Goal: Task Accomplishment & Management: Manage account settings

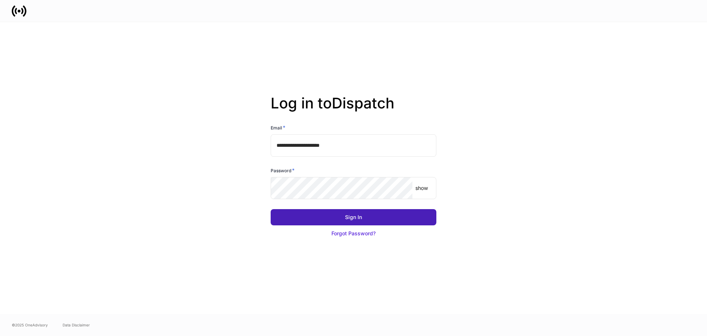
click at [354, 220] on div "Sign In" at bounding box center [353, 216] width 17 height 7
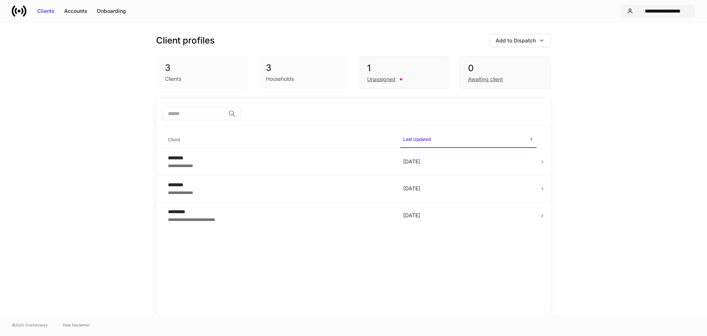
click at [661, 15] on button "**********" at bounding box center [658, 10] width 74 height 13
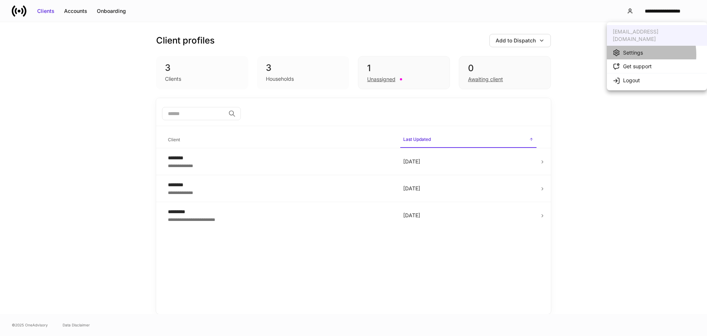
click at [634, 49] on div "Settings" at bounding box center [633, 52] width 20 height 7
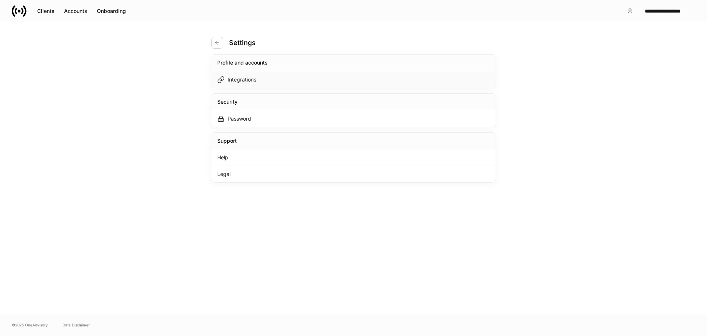
click at [245, 77] on div "Integrations" at bounding box center [242, 79] width 29 height 7
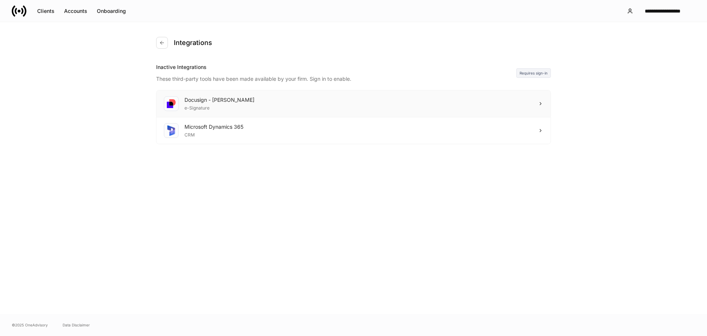
click at [269, 108] on div "Docusign - [PERSON_NAME] e-Signature" at bounding box center [354, 103] width 394 height 27
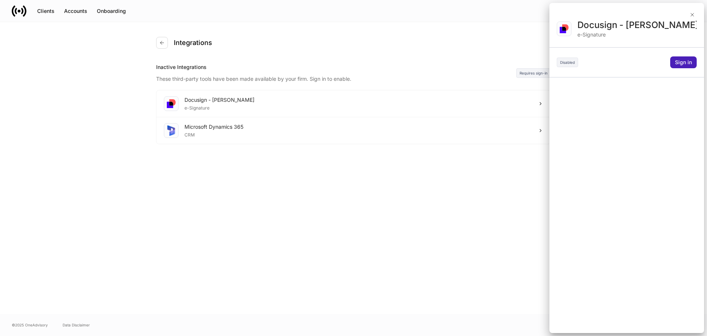
click at [688, 60] on div "Sign in" at bounding box center [683, 62] width 17 height 7
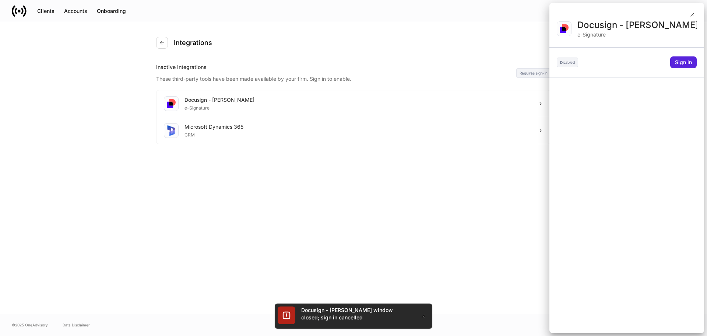
drag, startPoint x: 289, startPoint y: 4, endPoint x: 453, endPoint y: 254, distance: 298.4
click at [453, 255] on div at bounding box center [353, 168] width 707 height 336
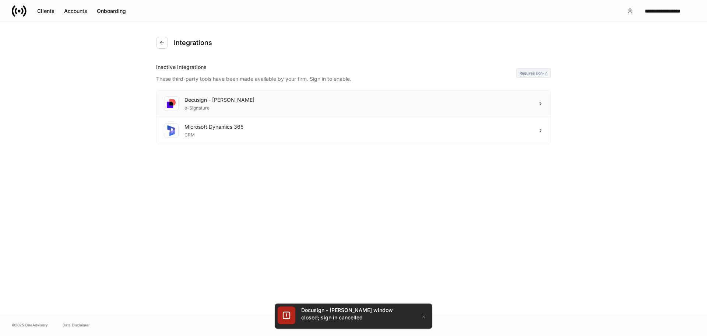
click at [312, 108] on div "Docusign - [PERSON_NAME] e-Signature" at bounding box center [354, 103] width 394 height 27
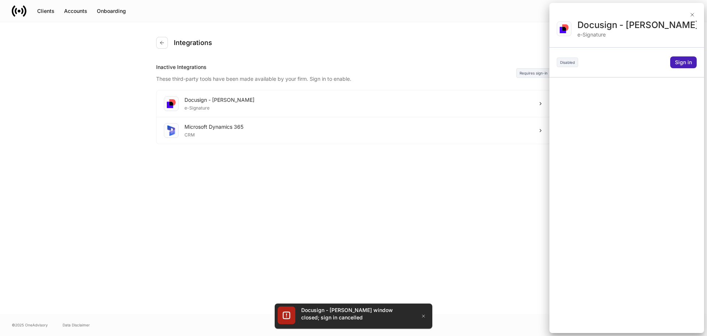
click at [695, 62] on button "Sign in" at bounding box center [684, 62] width 27 height 12
click at [426, 315] on icon "button" at bounding box center [424, 316] width 6 height 6
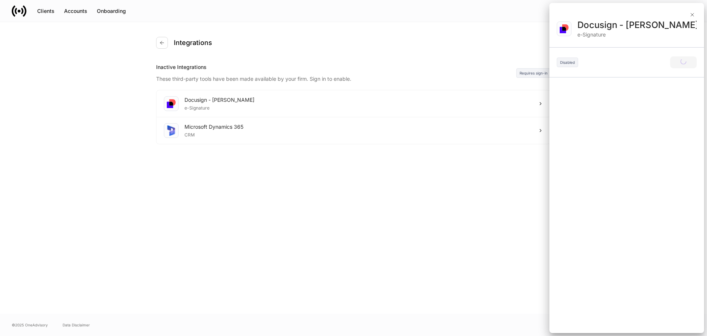
click at [696, 13] on div at bounding box center [353, 168] width 707 height 336
click at [574, 62] on div at bounding box center [353, 168] width 707 height 336
click at [691, 15] on div at bounding box center [353, 168] width 707 height 336
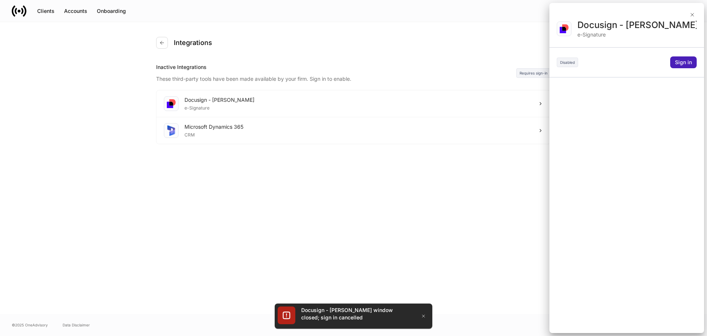
click at [681, 63] on div "Sign in" at bounding box center [683, 62] width 17 height 7
click at [421, 314] on icon "button" at bounding box center [424, 316] width 6 height 6
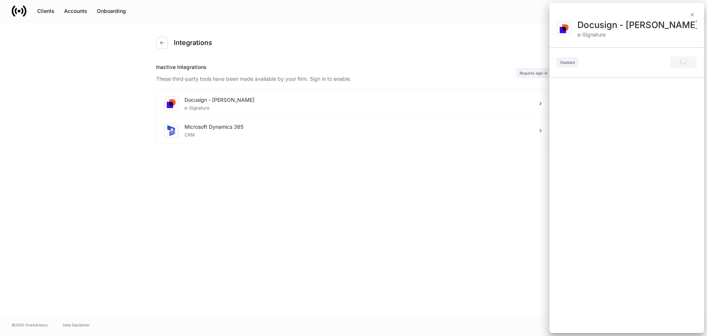
click at [690, 16] on div at bounding box center [353, 168] width 707 height 336
click at [692, 13] on div at bounding box center [353, 168] width 707 height 336
click at [416, 135] on div at bounding box center [353, 168] width 707 height 336
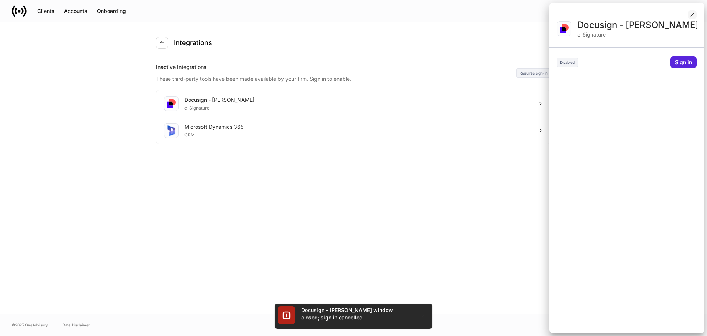
click at [693, 12] on icon "button" at bounding box center [693, 15] width 6 height 6
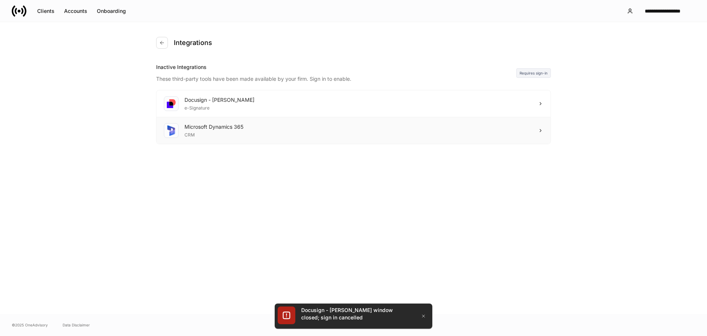
click at [227, 126] on div "Microsoft Dynamics 365" at bounding box center [214, 126] width 59 height 7
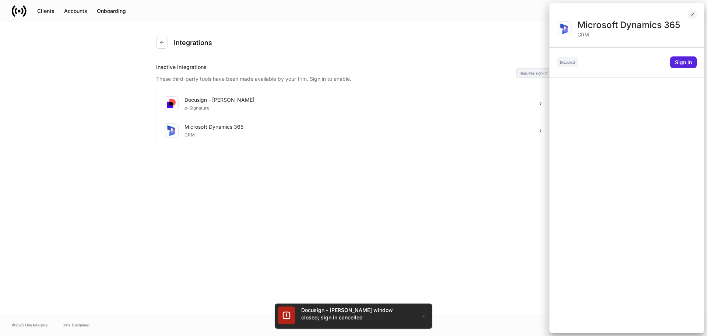
click at [693, 14] on icon "button" at bounding box center [693, 15] width 6 height 6
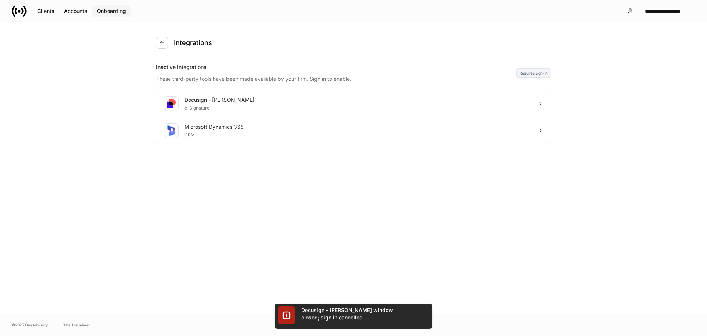
click at [116, 12] on div "Onboarding" at bounding box center [111, 10] width 29 height 7
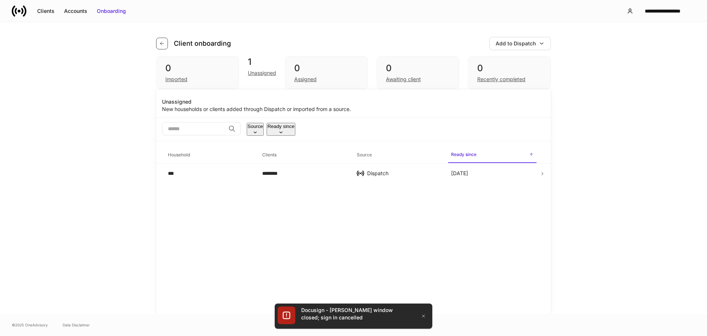
click at [162, 42] on icon "button" at bounding box center [162, 44] width 6 height 6
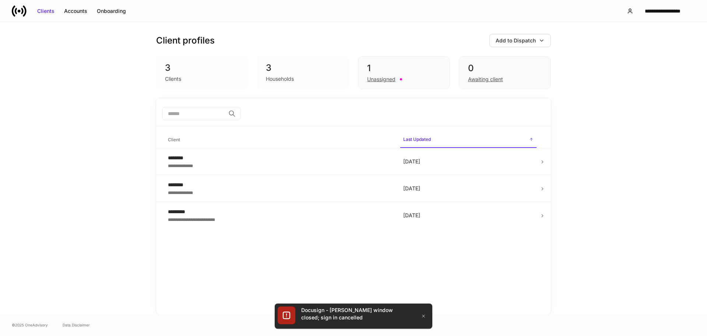
click at [125, 115] on div "**********" at bounding box center [353, 167] width 707 height 291
click at [75, 12] on div "Accounts" at bounding box center [75, 10] width 23 height 7
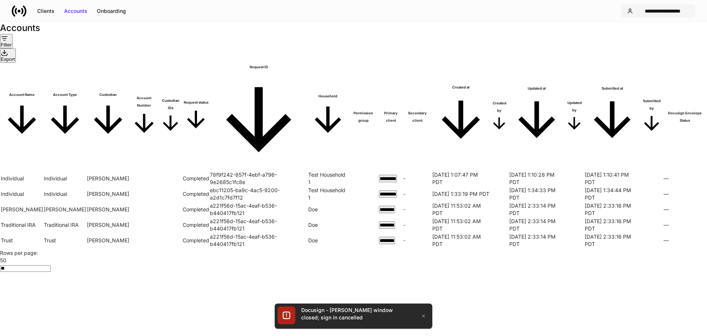
click at [671, 5] on button "**********" at bounding box center [658, 10] width 74 height 13
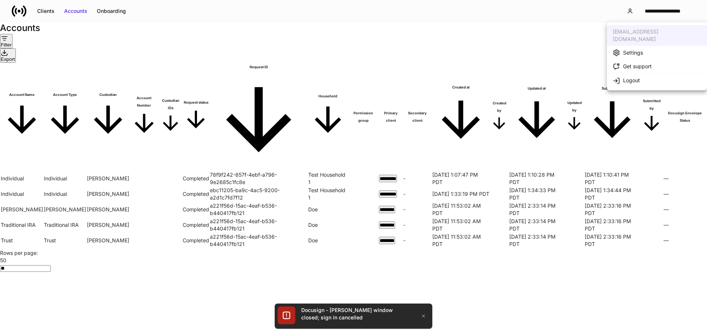
click at [632, 78] on li "Logout" at bounding box center [657, 80] width 100 height 14
